Goal: Check status: Check status

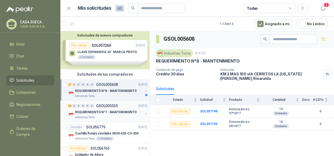
click at [118, 108] on div "13 0 0 0 0 0 GSOL005535 [DATE]" at bounding box center [108, 106] width 81 height 6
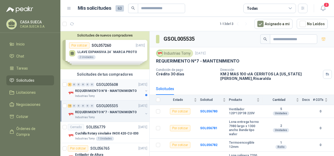
click at [108, 90] on p "REQUERIMIENTO N°8 - MANTENIMIENTO" at bounding box center [106, 91] width 62 height 5
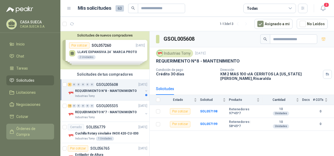
click at [32, 127] on span "Órdenes de Compra" at bounding box center [32, 132] width 33 height 12
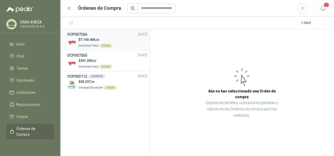
click at [105, 45] on div "Directo" at bounding box center [106, 46] width 13 height 4
